Goal: Information Seeking & Learning: Check status

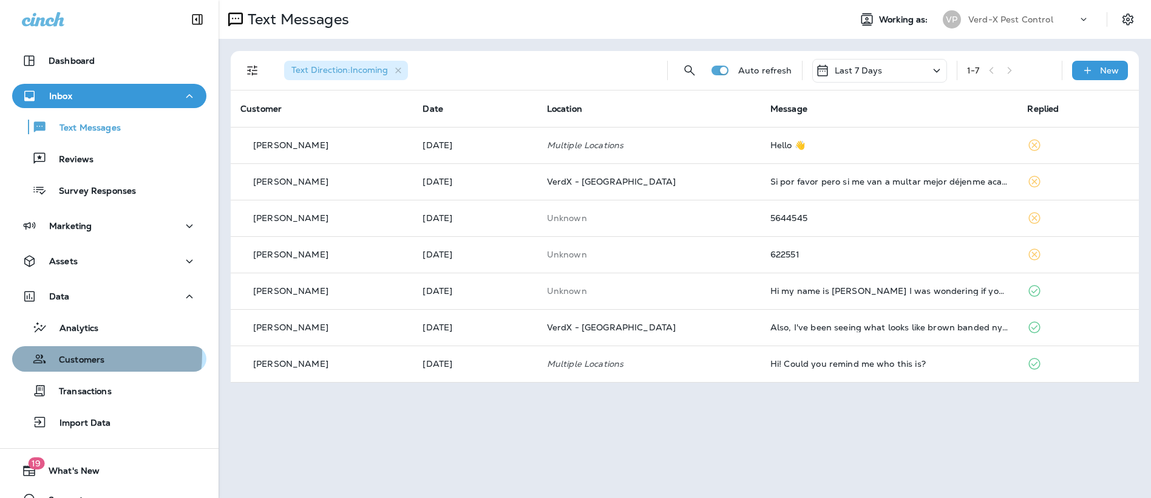
click at [73, 354] on p "Customers" at bounding box center [76, 360] width 58 height 12
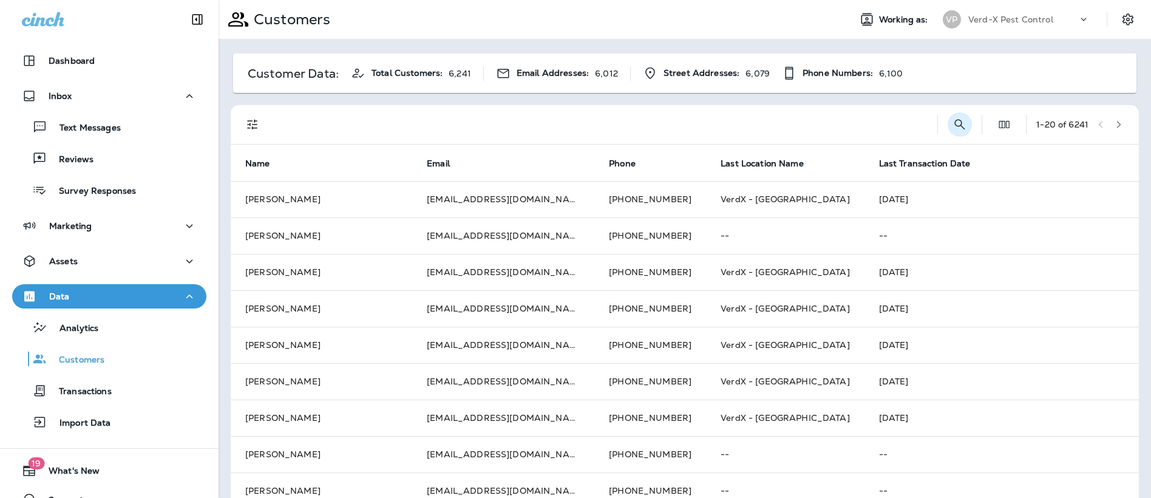
click at [955, 125] on icon "Search Customers" at bounding box center [960, 124] width 10 height 10
click at [841, 121] on input "text" at bounding box center [896, 123] width 126 height 32
type input "*"
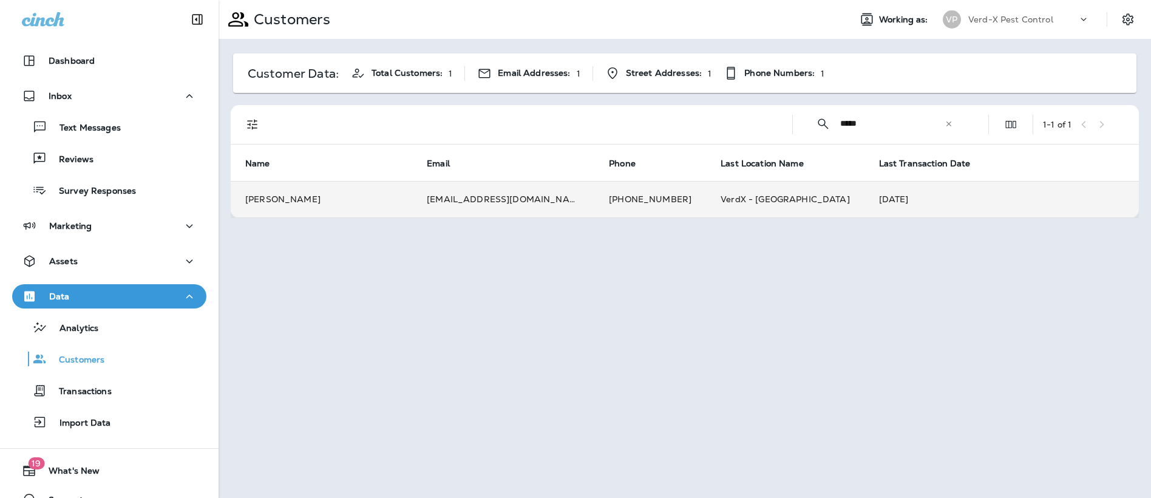
type input "*****"
click at [475, 198] on td "[EMAIL_ADDRESS][DOMAIN_NAME]" at bounding box center [503, 199] width 182 height 36
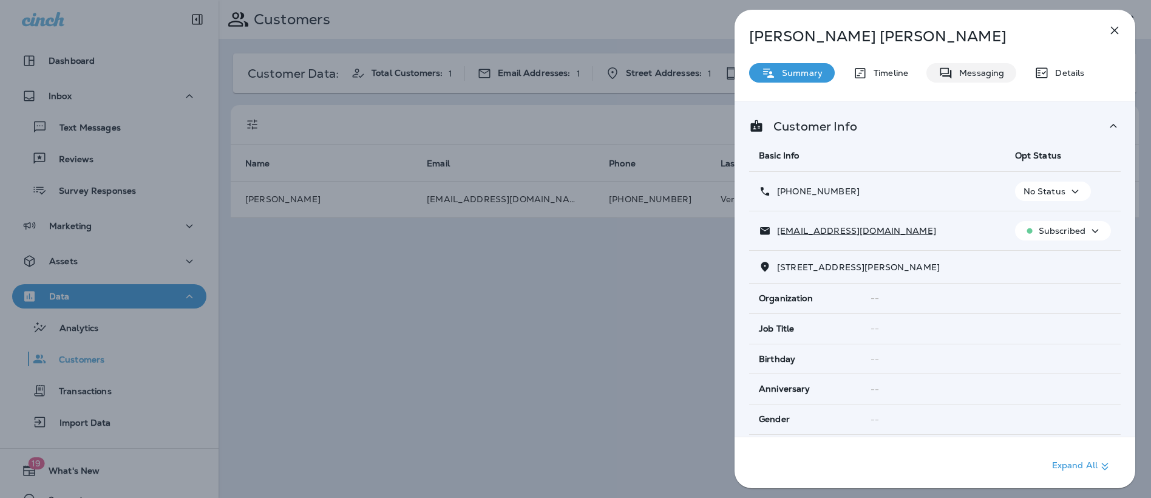
click at [962, 71] on p "Messaging" at bounding box center [978, 73] width 51 height 10
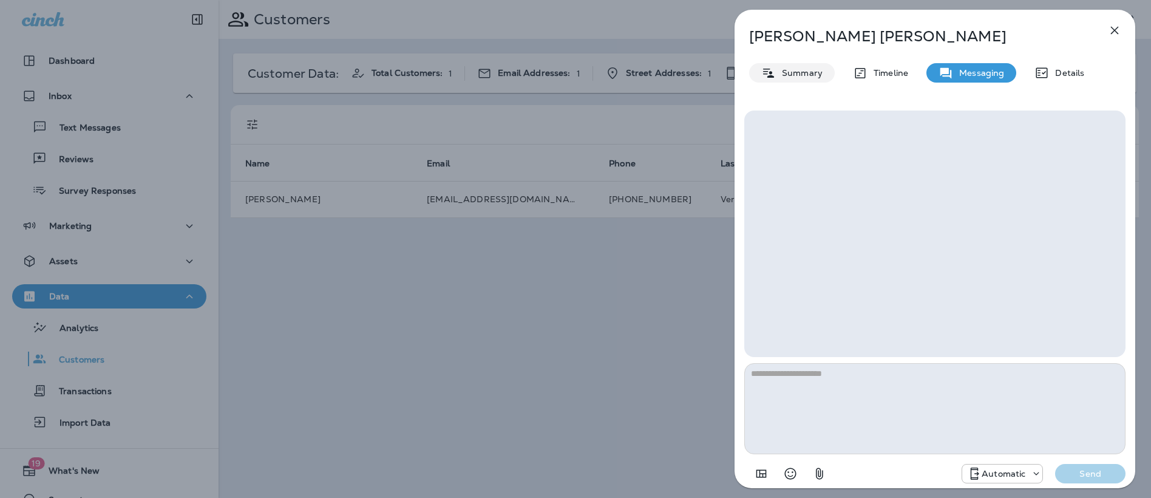
click at [822, 76] on div "Summary" at bounding box center [792, 72] width 86 height 19
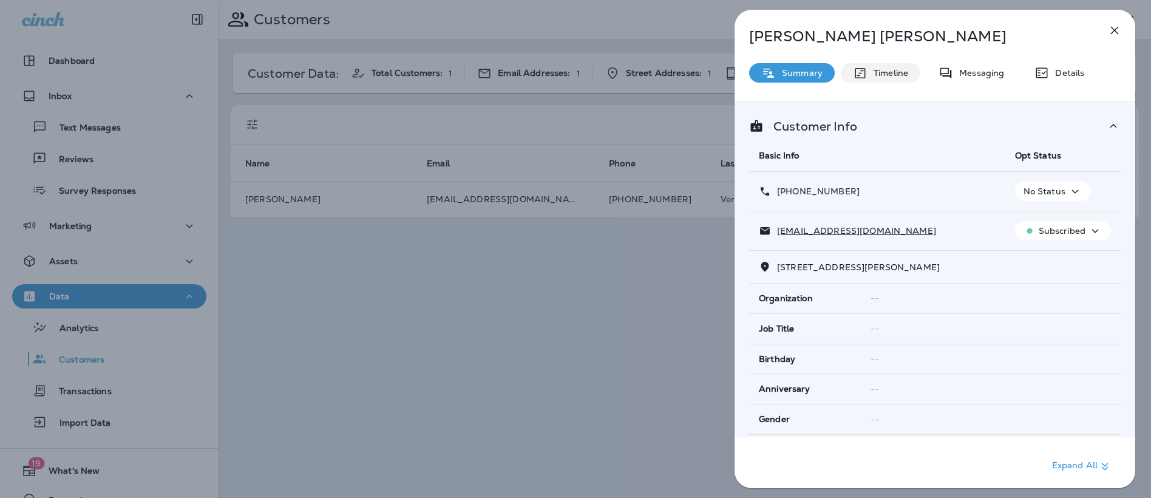
click at [877, 73] on p "Timeline" at bounding box center [887, 73] width 41 height 10
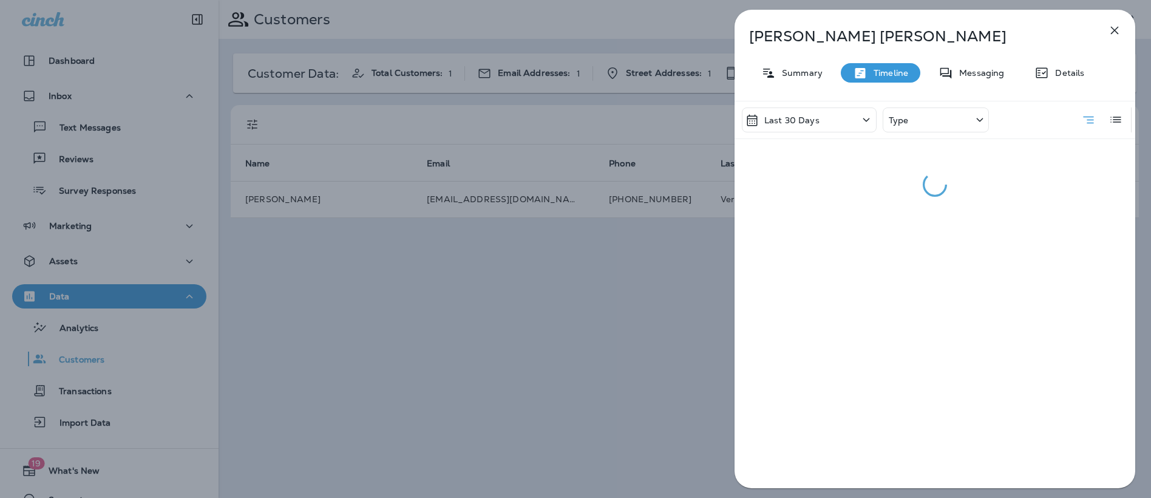
click at [844, 118] on div "Last 30 Days" at bounding box center [809, 119] width 135 height 25
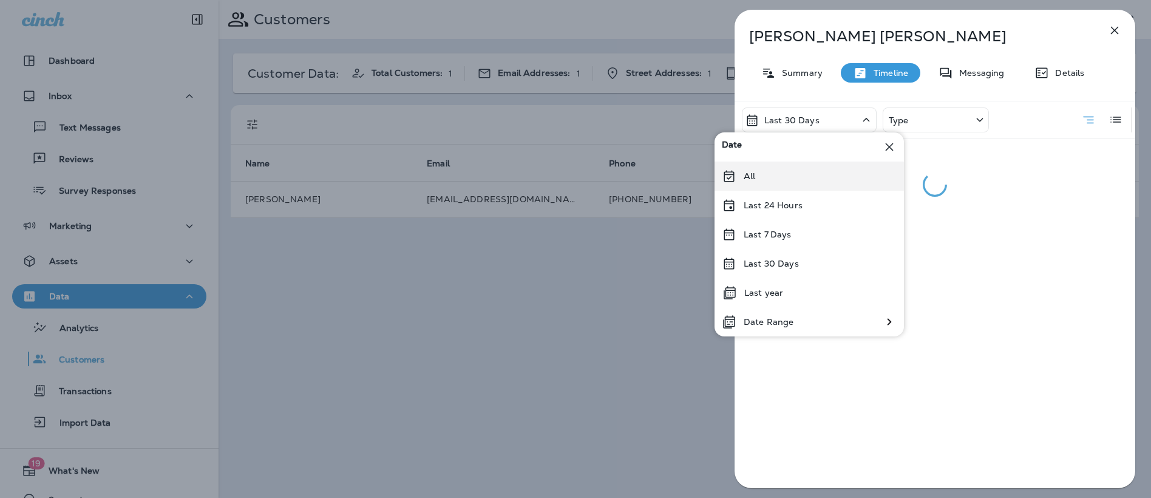
click at [819, 174] on div "All" at bounding box center [808, 175] width 189 height 29
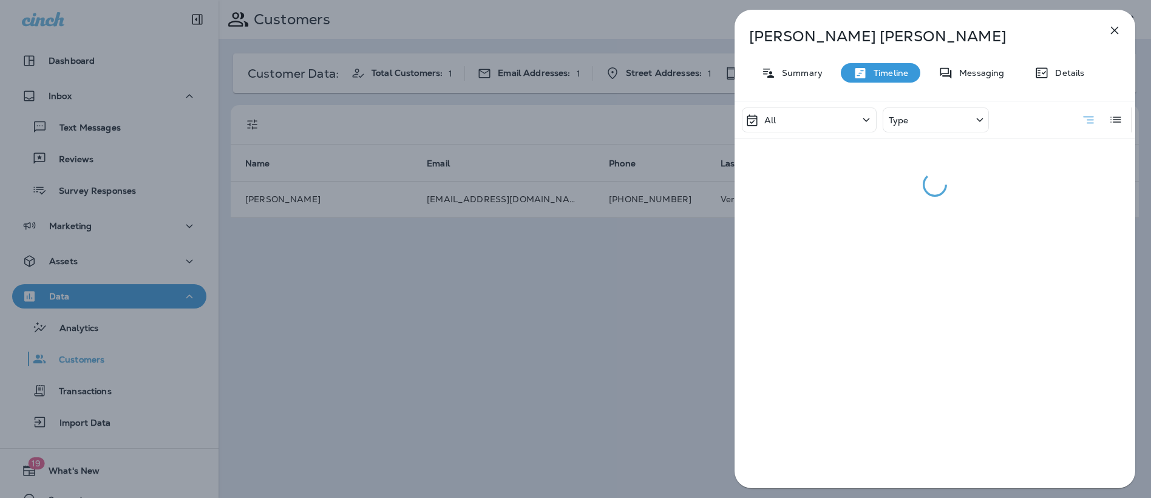
click at [928, 115] on div "Type" at bounding box center [936, 119] width 106 height 25
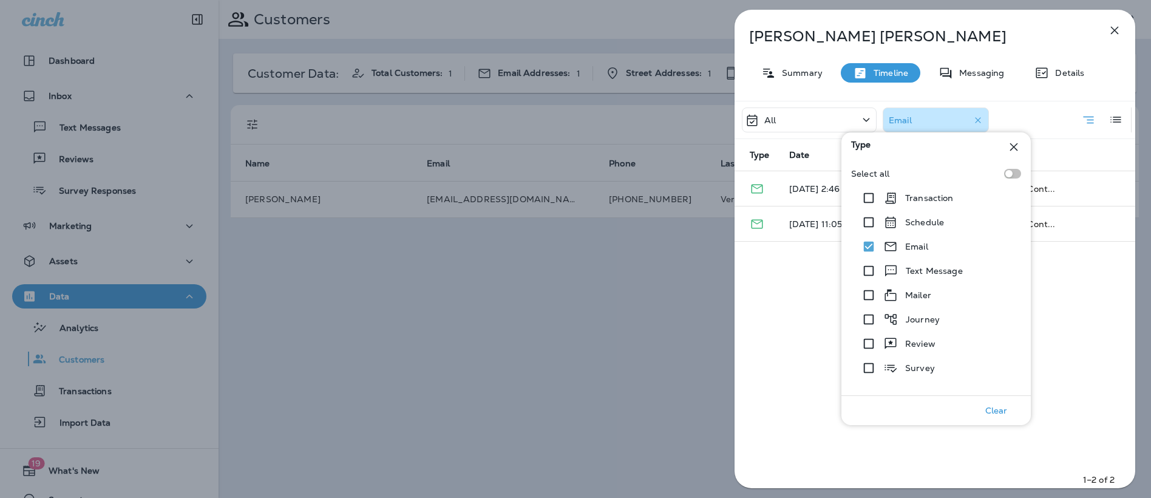
click at [772, 355] on div "All Email Type Date Description [DATE] 2:46 PM Refer a friend to Verd-X Pest Co…" at bounding box center [934, 298] width 401 height 395
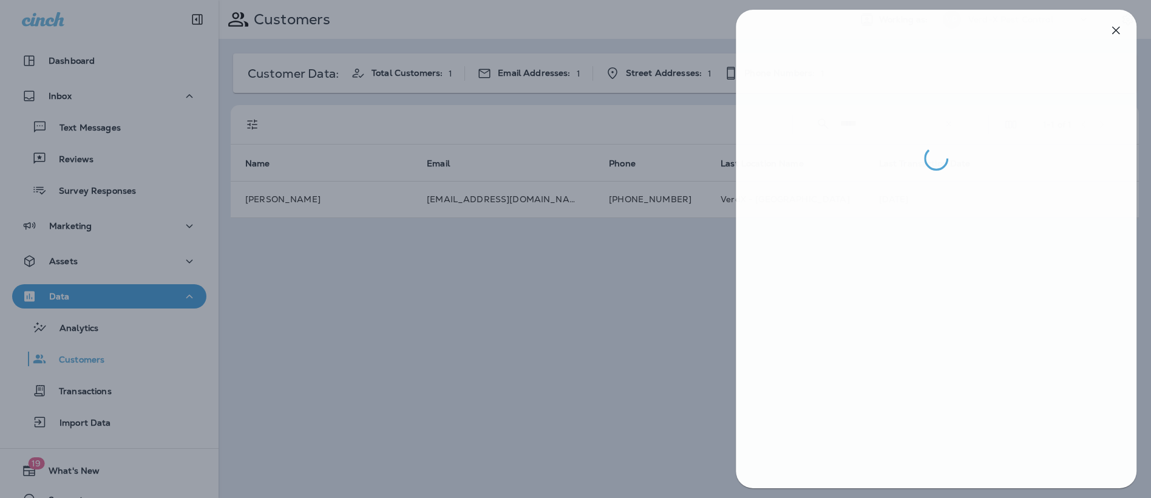
click at [693, 407] on div at bounding box center [576, 249] width 1151 height 498
